Goal: Task Accomplishment & Management: Manage account settings

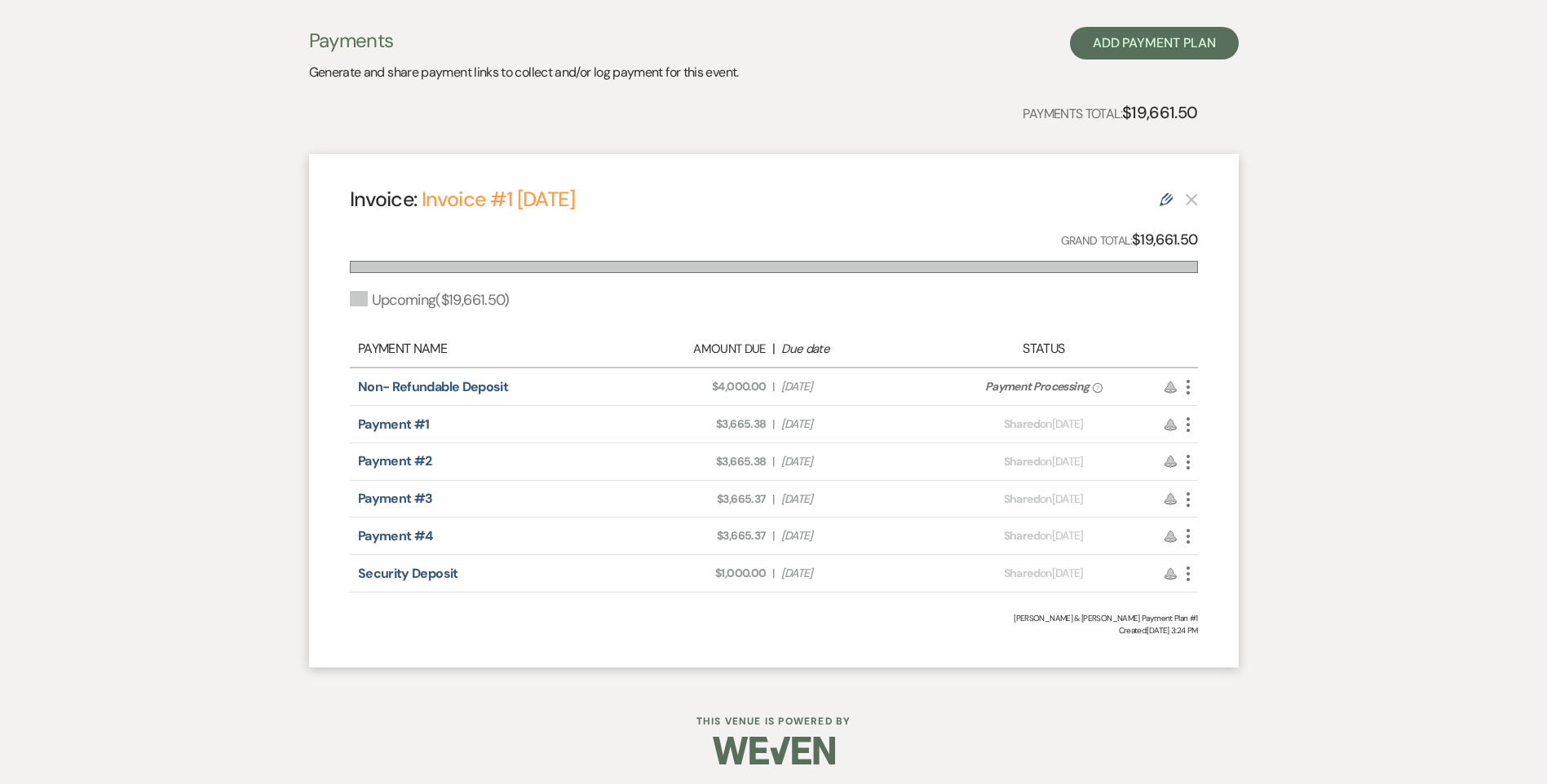
scroll to position [81, 0]
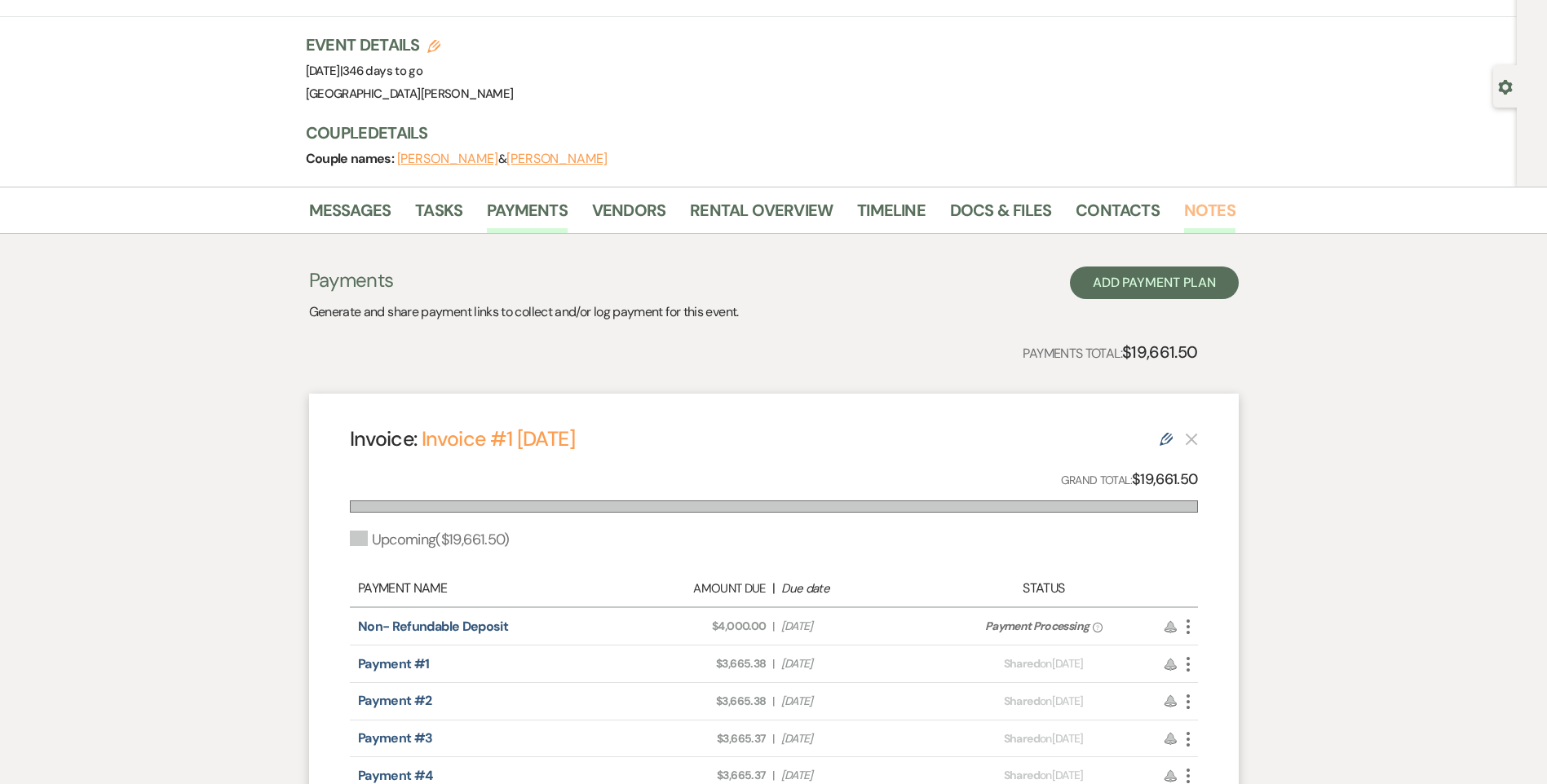
click at [1189, 209] on link "Notes" at bounding box center [1209, 215] width 51 height 35
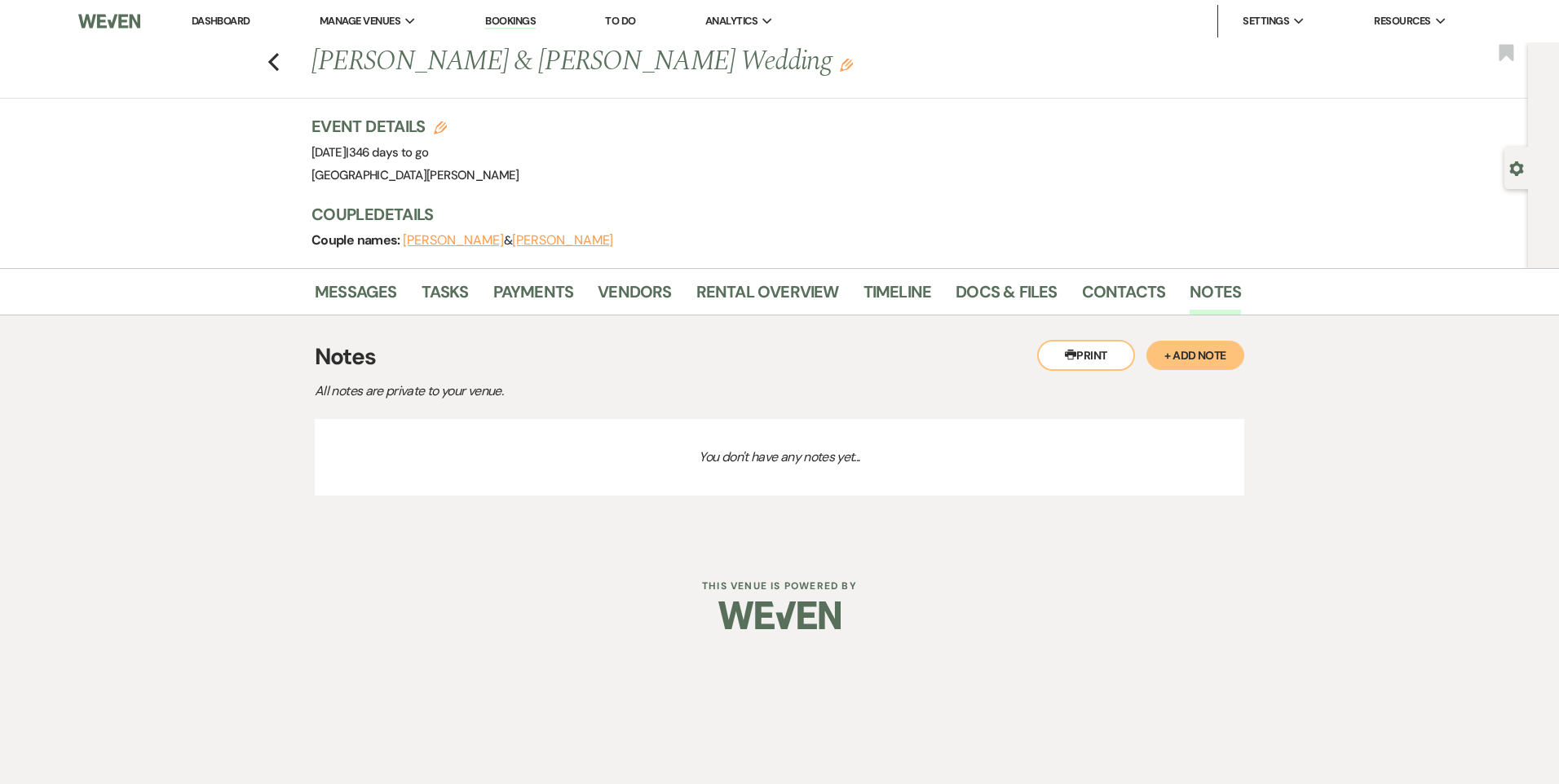
click at [1209, 345] on button "+ Add Note" at bounding box center [1195, 356] width 98 height 29
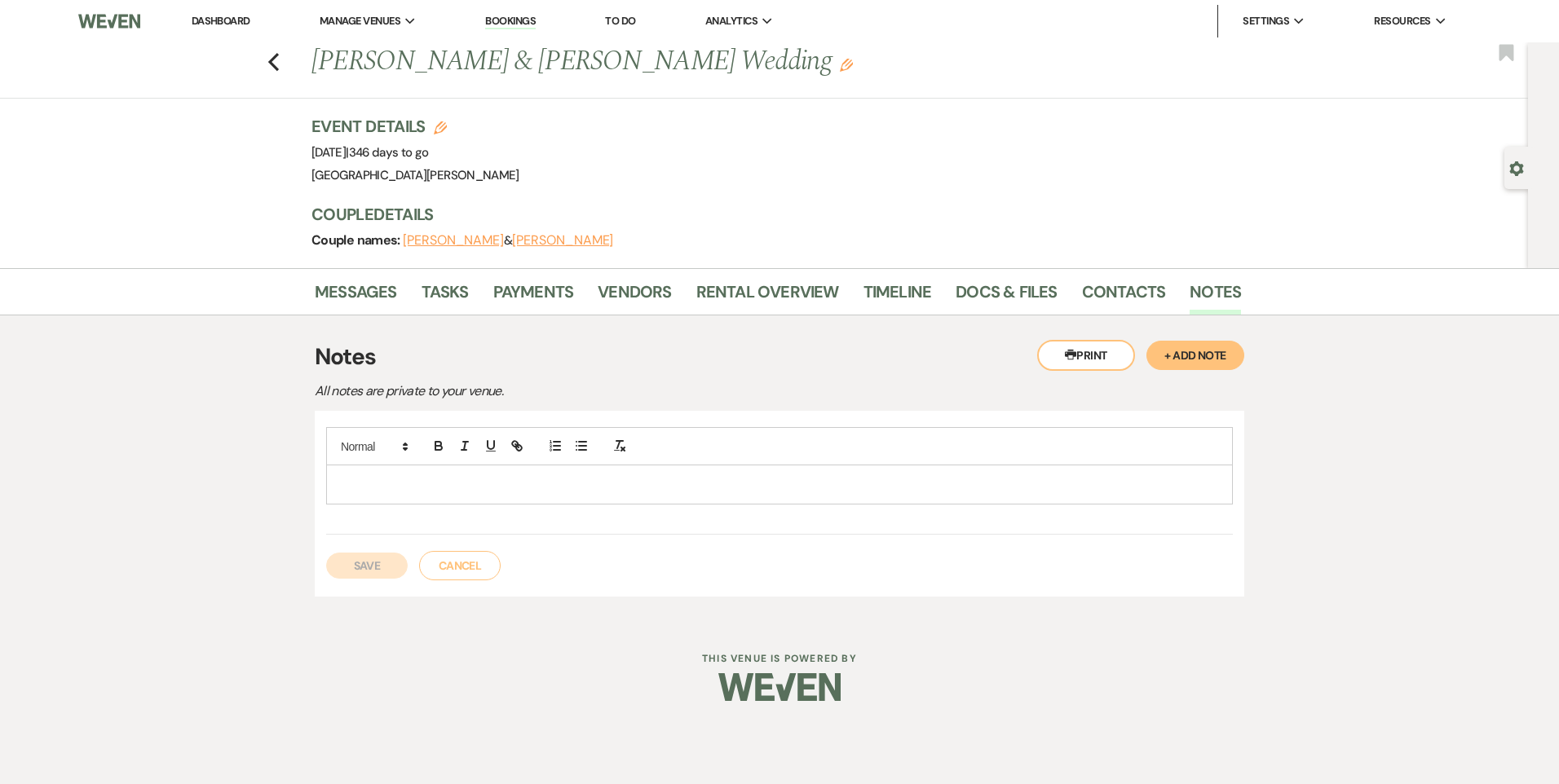
click at [893, 496] on div at bounding box center [780, 484] width 905 height 37
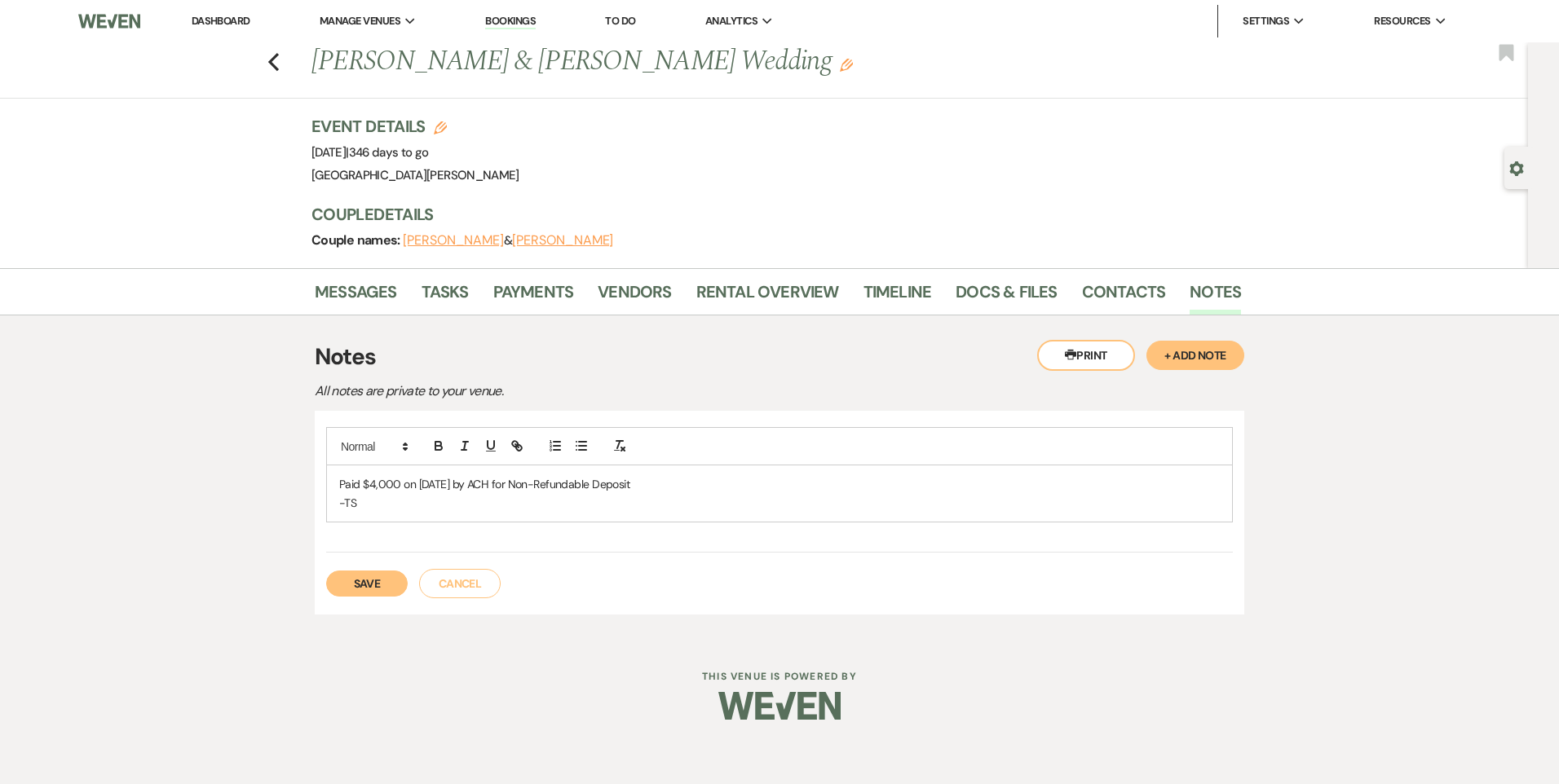
drag, startPoint x: 638, startPoint y: 485, endPoint x: 333, endPoint y: 487, distance: 305.0
click at [333, 487] on div "Paid $4,000 on [DATE] by ACH for Non-Refundable Deposit -TS" at bounding box center [780, 493] width 905 height 56
copy p "Paid $4,000 on [DATE] by ACH for Non-Refundable Deposit"
click at [373, 585] on button "Save" at bounding box center [367, 583] width 81 height 26
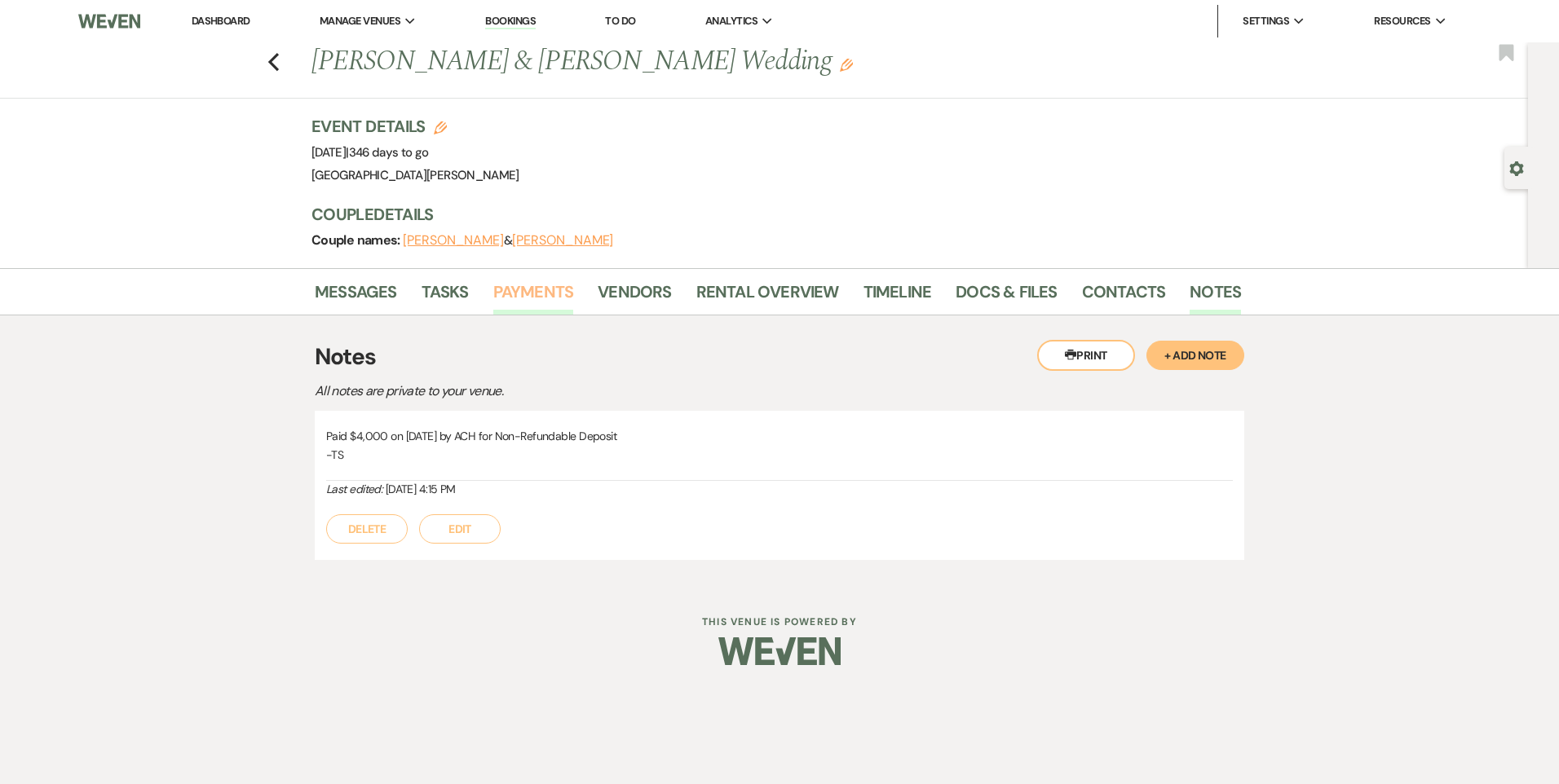
click at [511, 290] on link "Payments" at bounding box center [533, 296] width 81 height 35
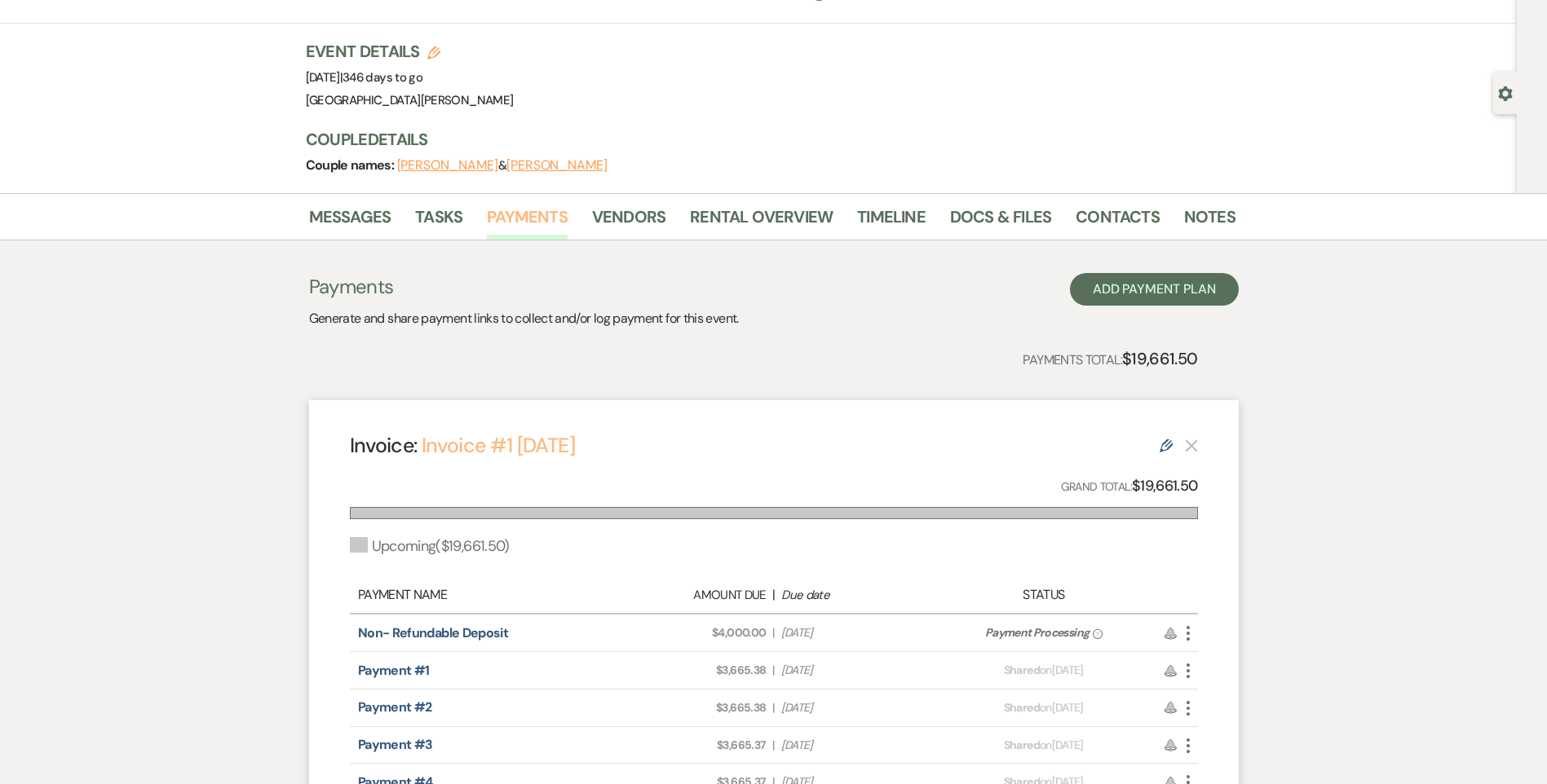
scroll to position [163, 0]
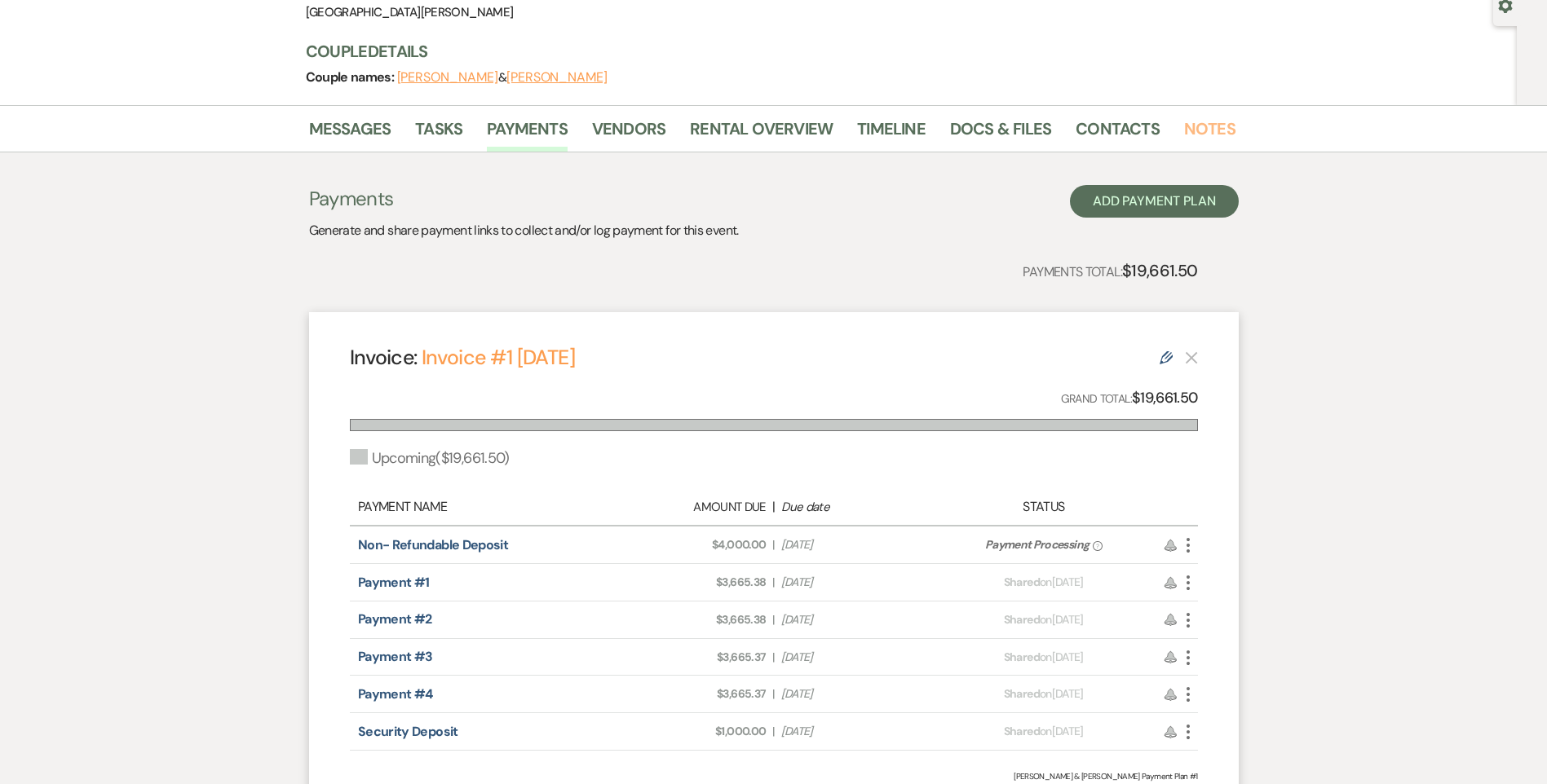
click at [1193, 132] on link "Notes" at bounding box center [1209, 133] width 51 height 35
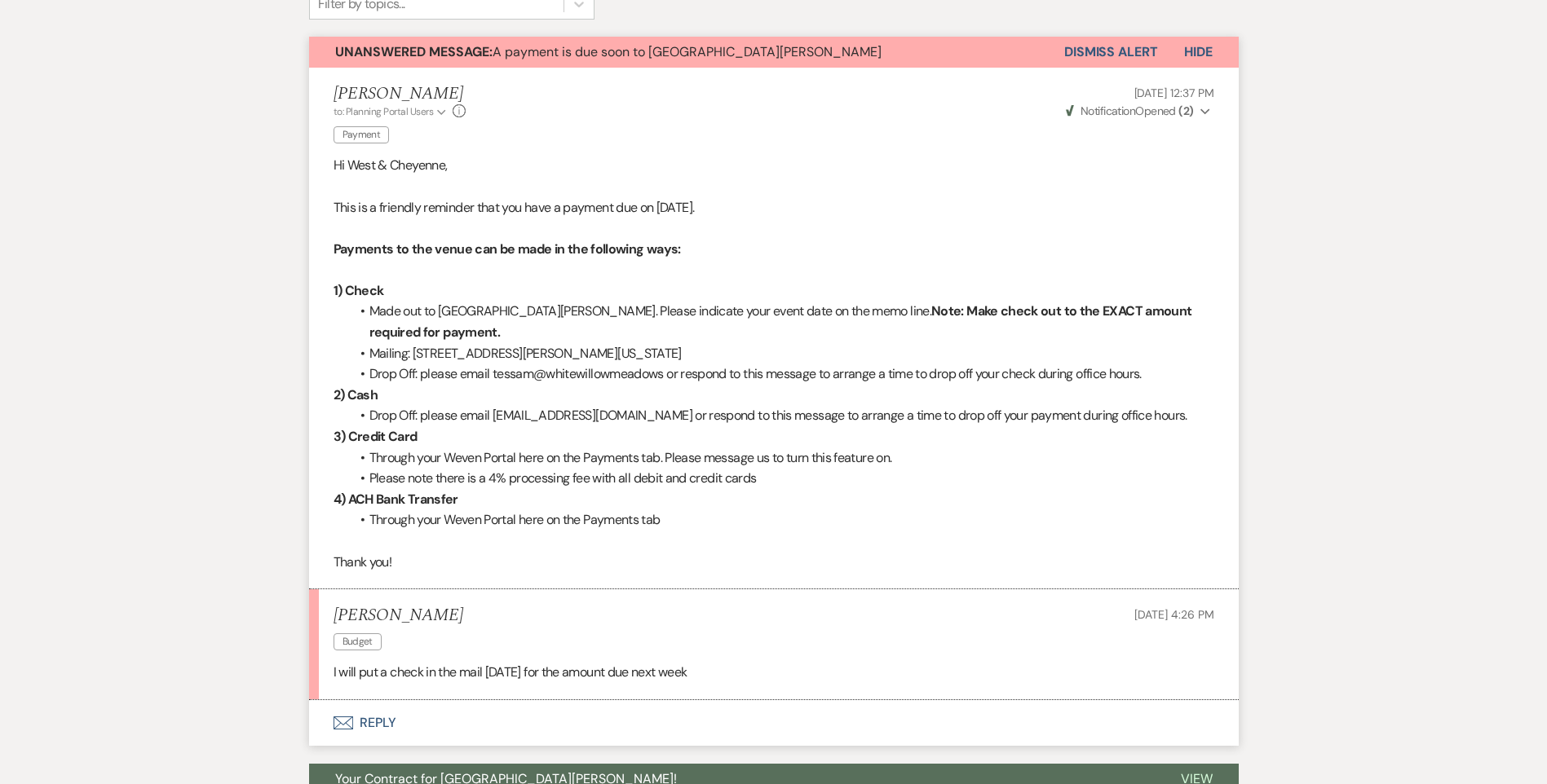
scroll to position [447, 0]
